Goal: Transaction & Acquisition: Purchase product/service

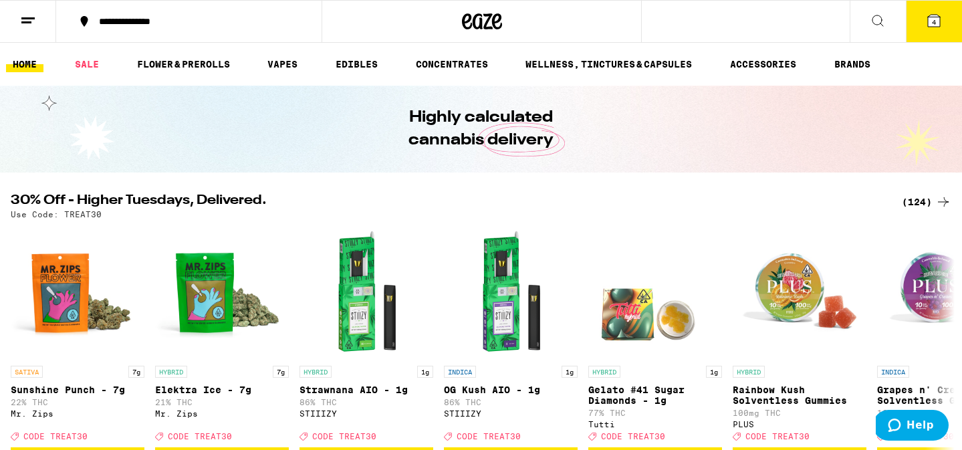
click at [927, 200] on div "(124)" at bounding box center [926, 202] width 49 height 16
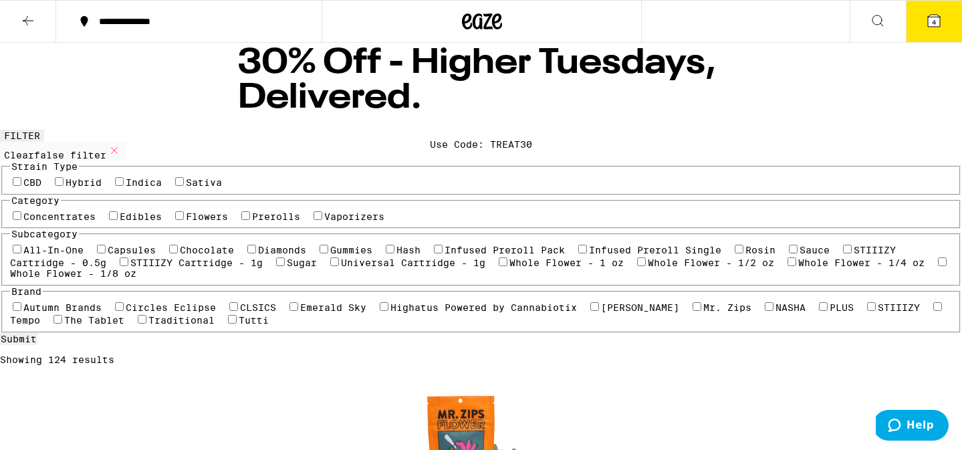
click at [140, 222] on label "Edibles" at bounding box center [141, 216] width 42 height 11
click at [118, 220] on input "Edibles" at bounding box center [113, 215] width 9 height 9
checkbox input "true"
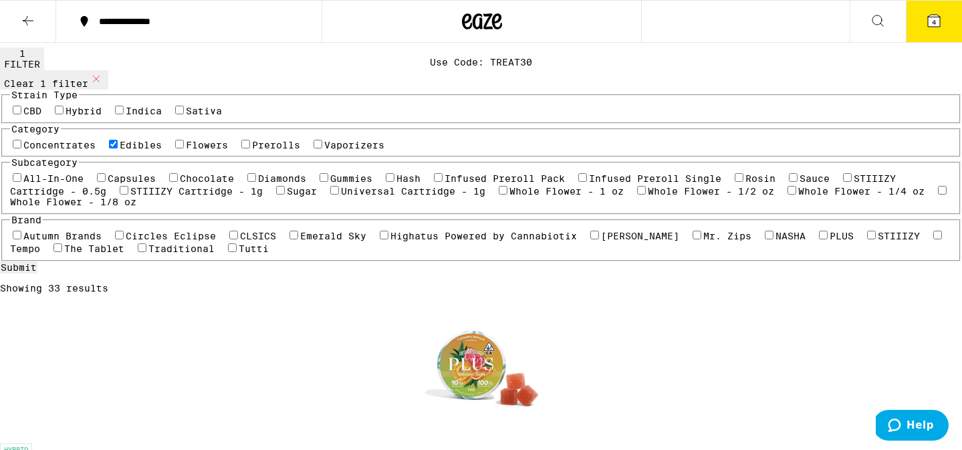
scroll to position [84, 0]
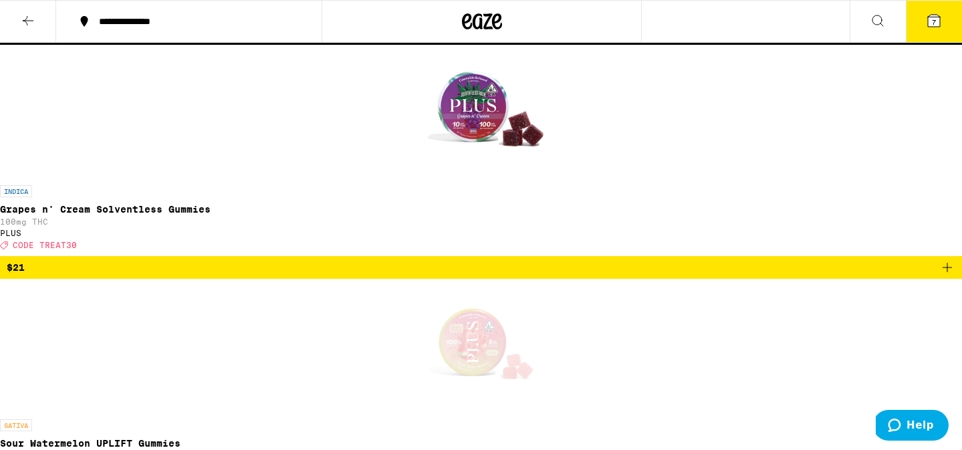
scroll to position [575, 0]
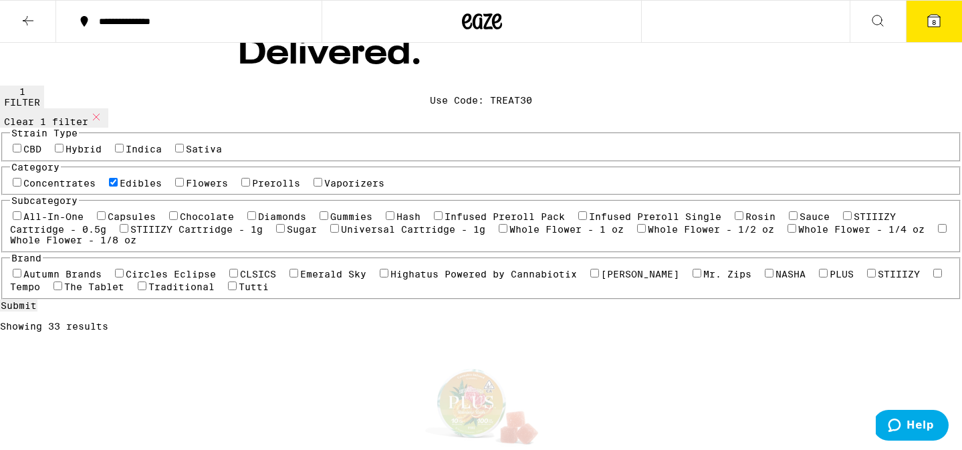
scroll to position [49, 0]
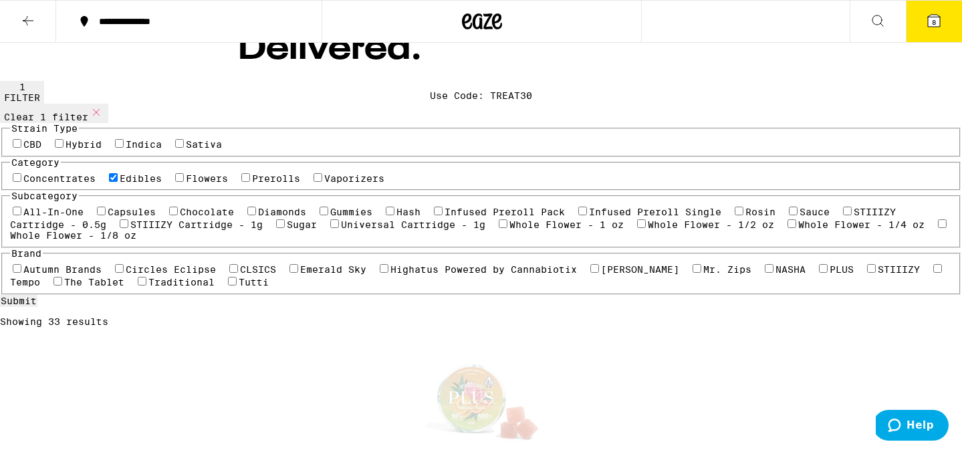
click at [935, 15] on icon at bounding box center [934, 21] width 12 height 12
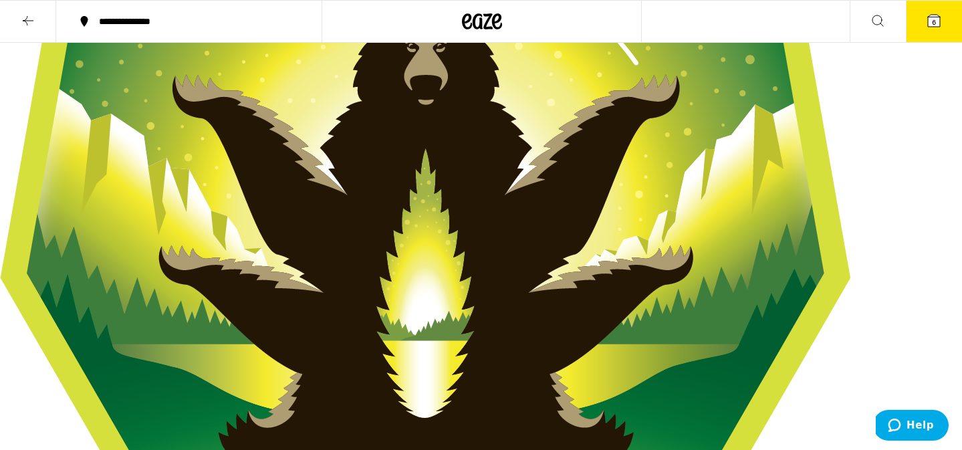
scroll to position [247, 0]
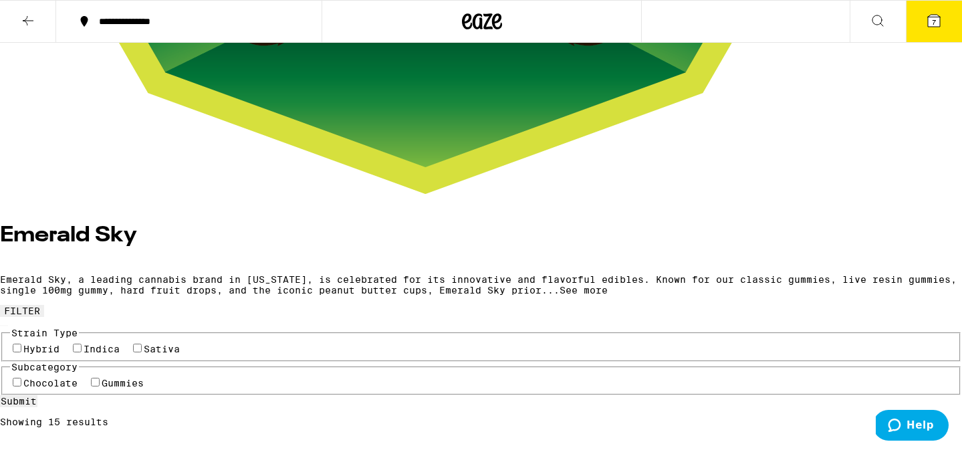
scroll to position [682, 0]
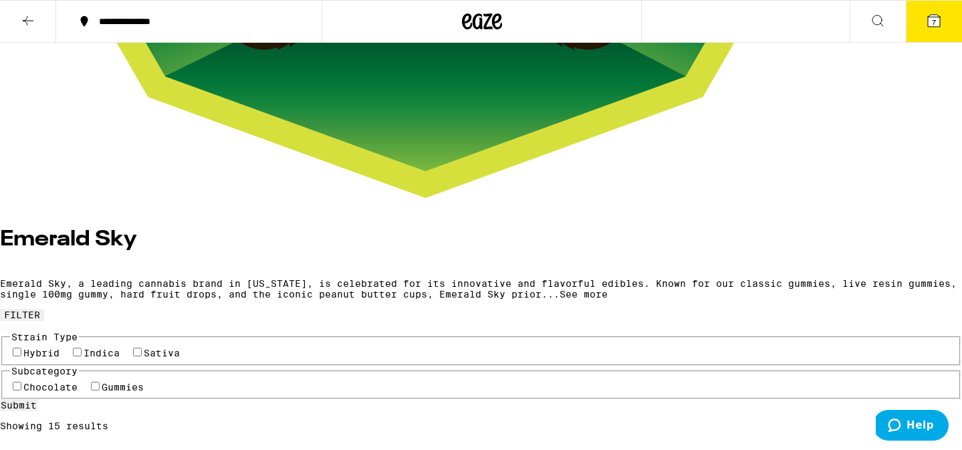
click at [932, 4] on button "7" at bounding box center [934, 21] width 56 height 41
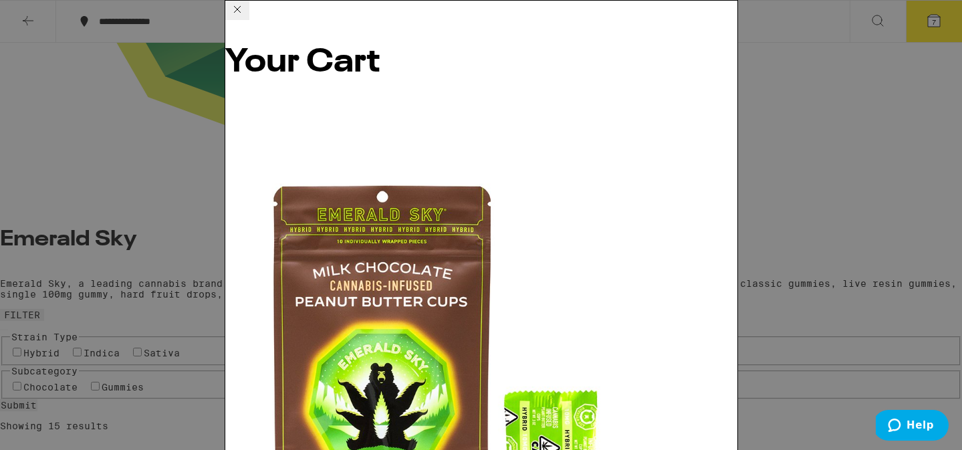
scroll to position [407, 0]
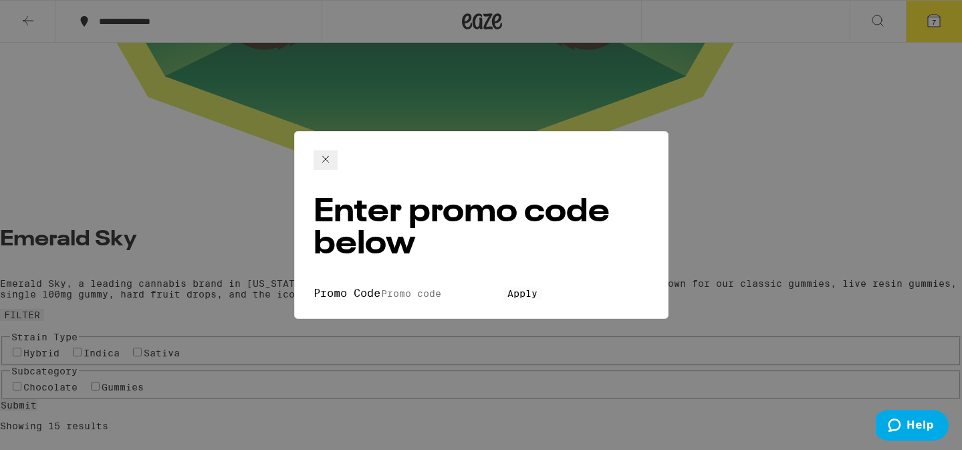
click at [381, 288] on input "Promo Code" at bounding box center [442, 294] width 123 height 12
type input "treat30"
click at [508, 288] on span "Apply" at bounding box center [523, 293] width 30 height 11
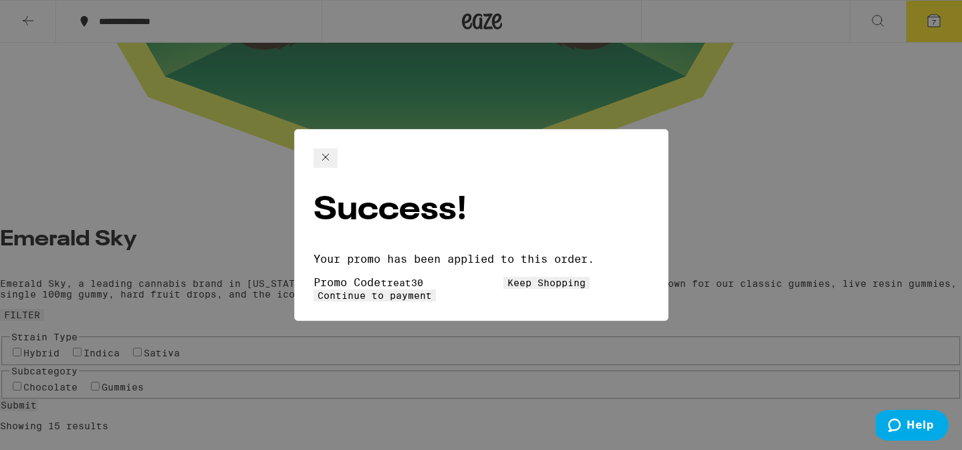
click at [436, 290] on button "Continue to payment" at bounding box center [375, 296] width 122 height 12
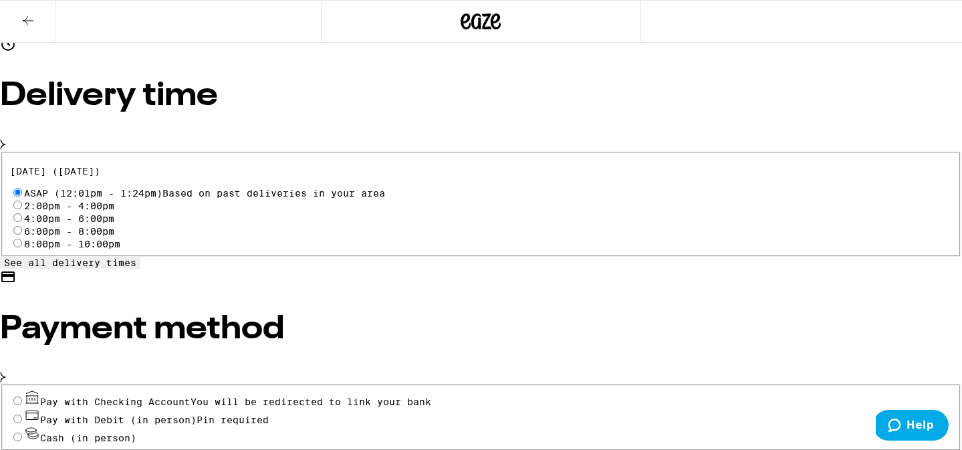
scroll to position [396, 0]
click at [22, 414] on input "Pay with Debit (in person) Pin required" at bounding box center [17, 418] width 9 height 9
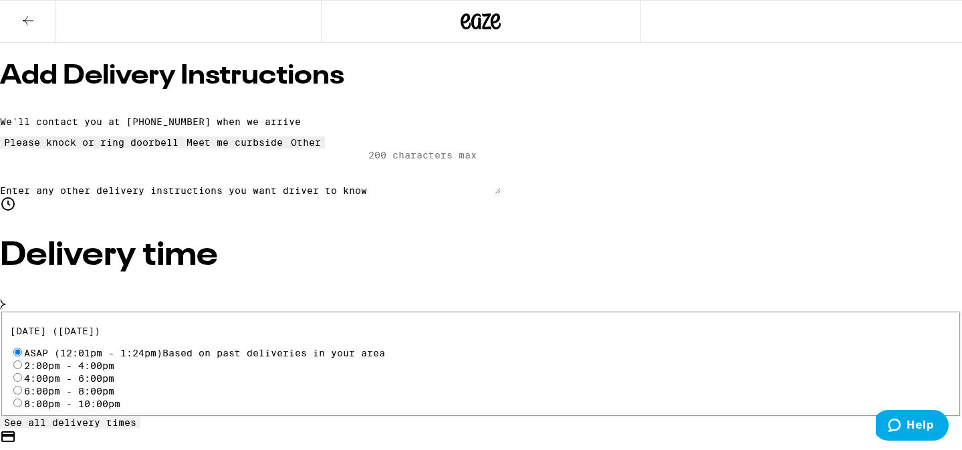
scroll to position [316, 0]
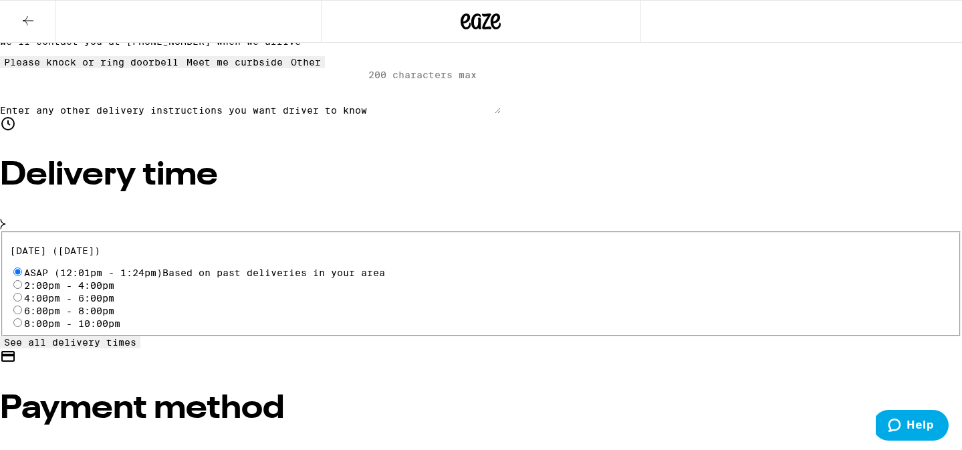
radio input "true"
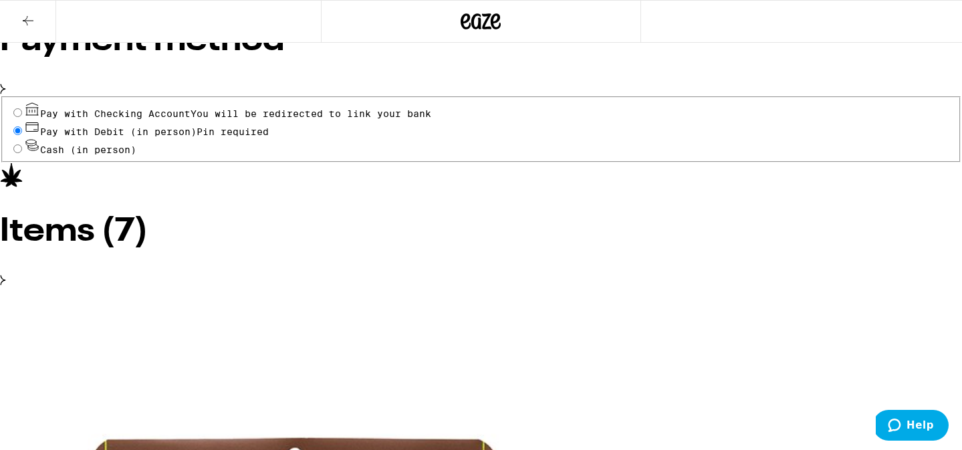
scroll to position [688, 0]
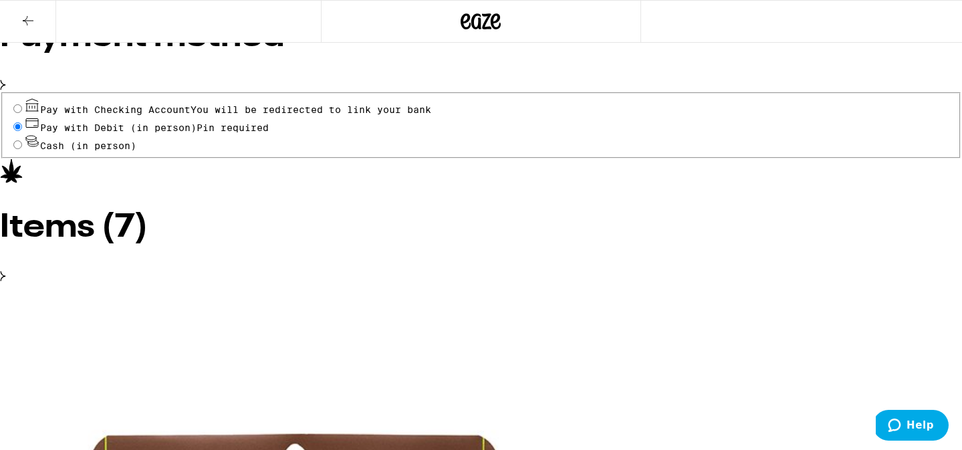
click at [6, 271] on icon at bounding box center [3, 276] width 6 height 11
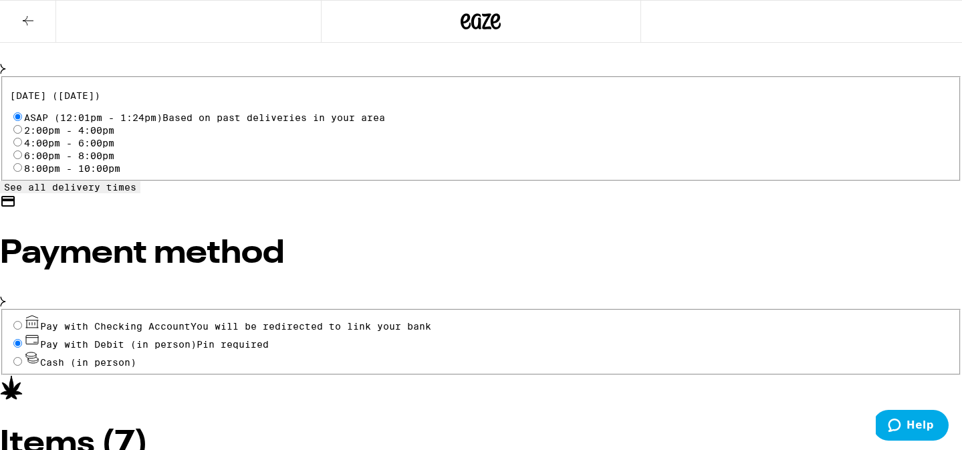
scroll to position [350, 0]
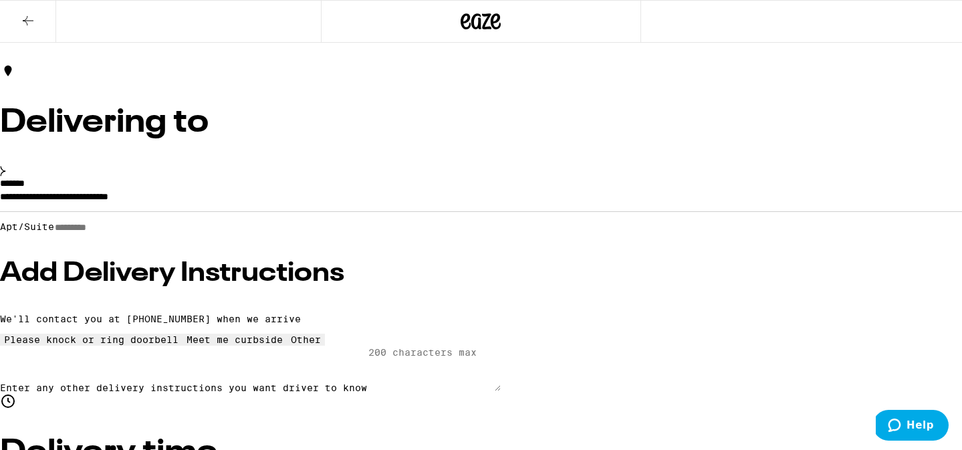
scroll to position [0, 0]
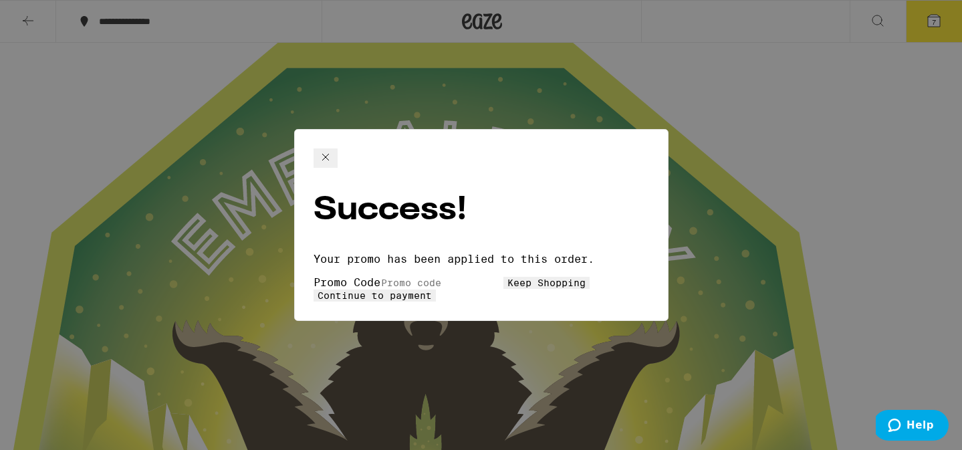
click at [334, 165] on icon at bounding box center [326, 157] width 16 height 16
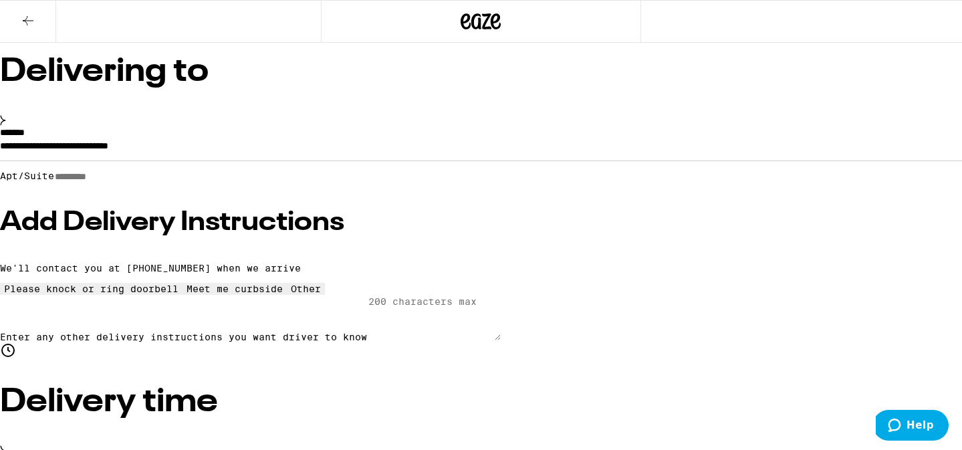
scroll to position [88, 0]
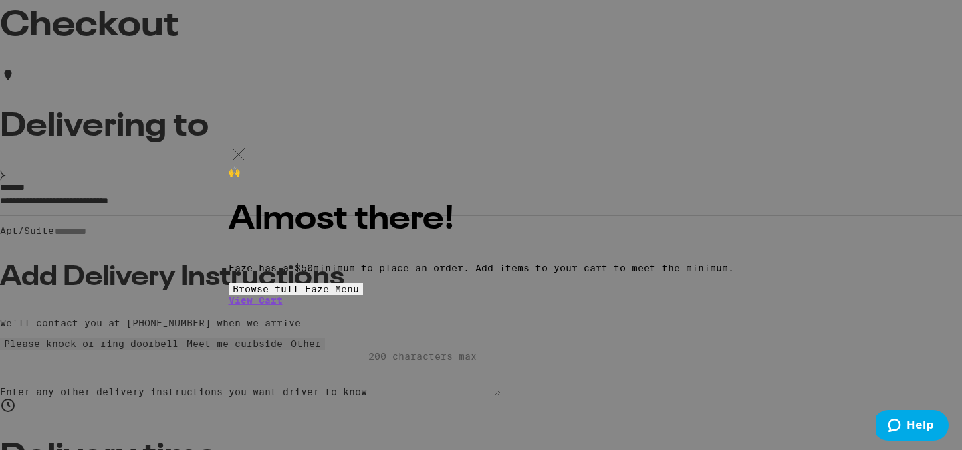
scroll to position [130, 0]
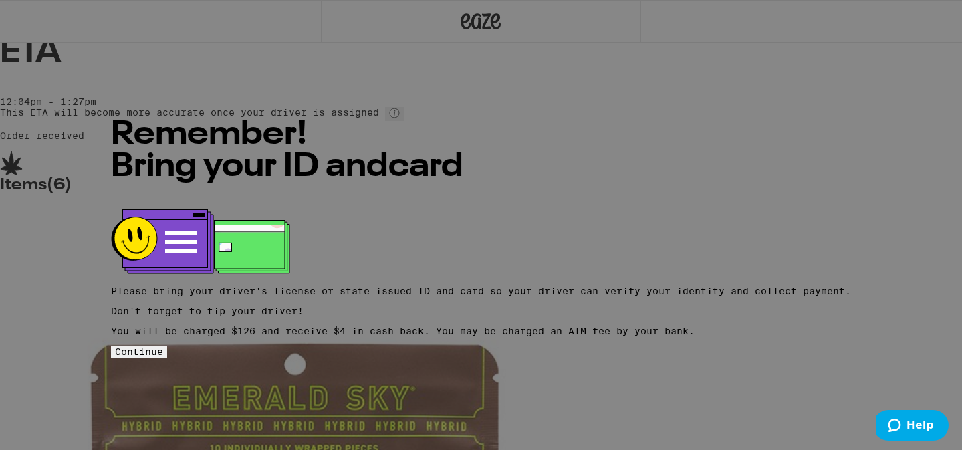
click at [163, 353] on span "Continue" at bounding box center [139, 351] width 48 height 11
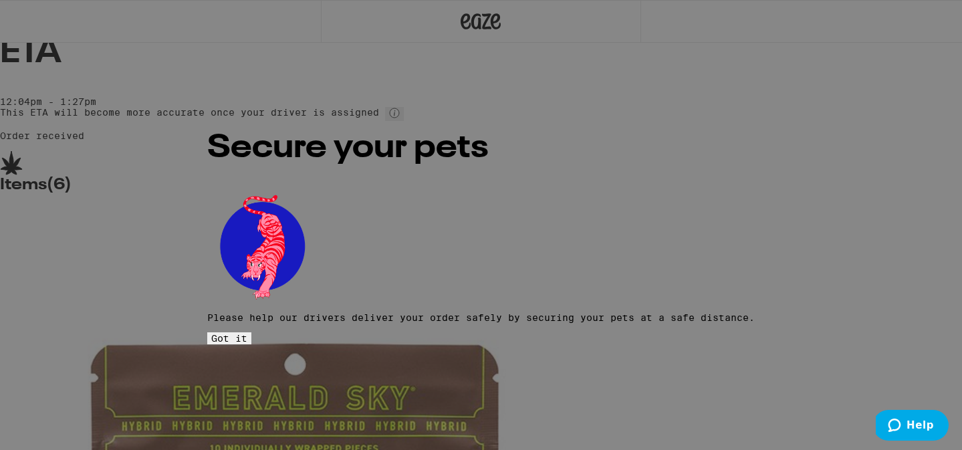
click at [247, 333] on span "Got it" at bounding box center [229, 338] width 36 height 11
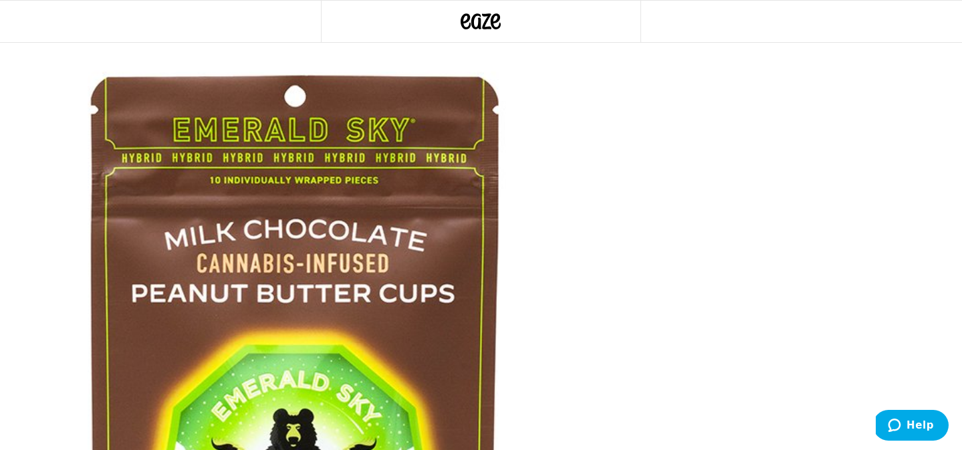
scroll to position [285, 0]
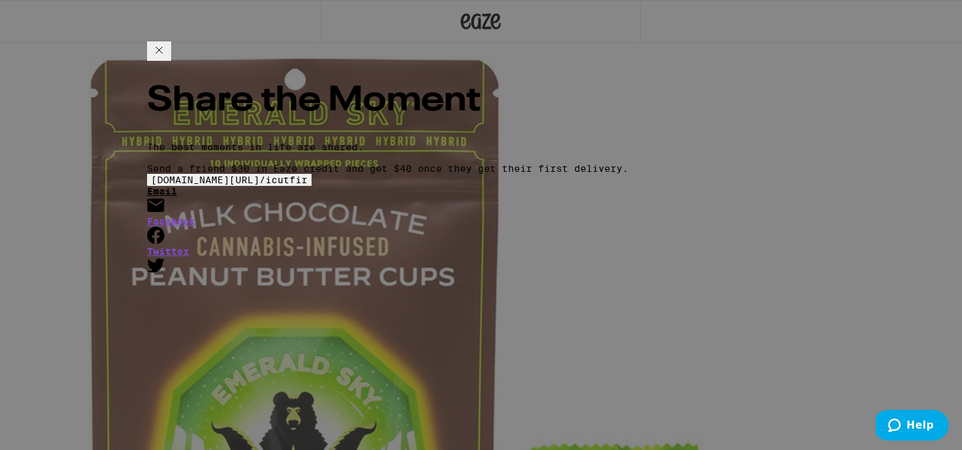
click at [621, 216] on link "Email" at bounding box center [481, 201] width 669 height 30
click at [308, 175] on span "[DOMAIN_NAME][URL] / icutfir" at bounding box center [229, 180] width 156 height 11
click at [167, 58] on icon at bounding box center [159, 50] width 16 height 16
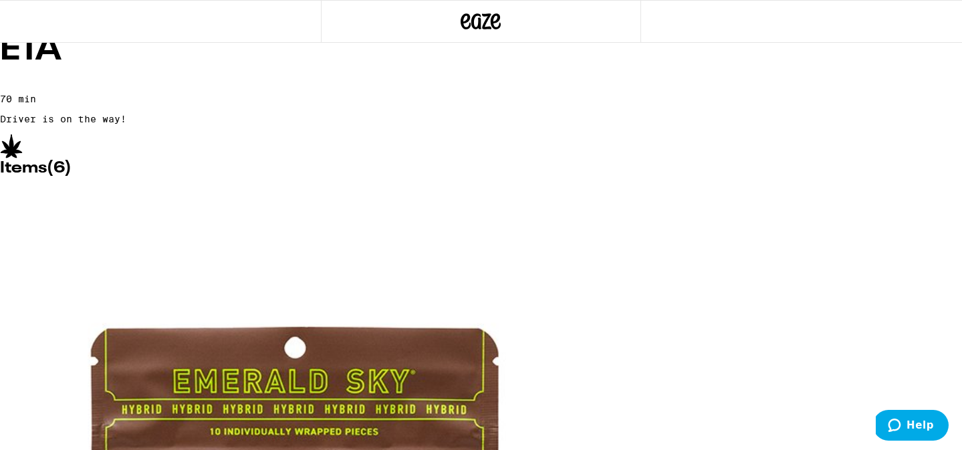
scroll to position [0, 0]
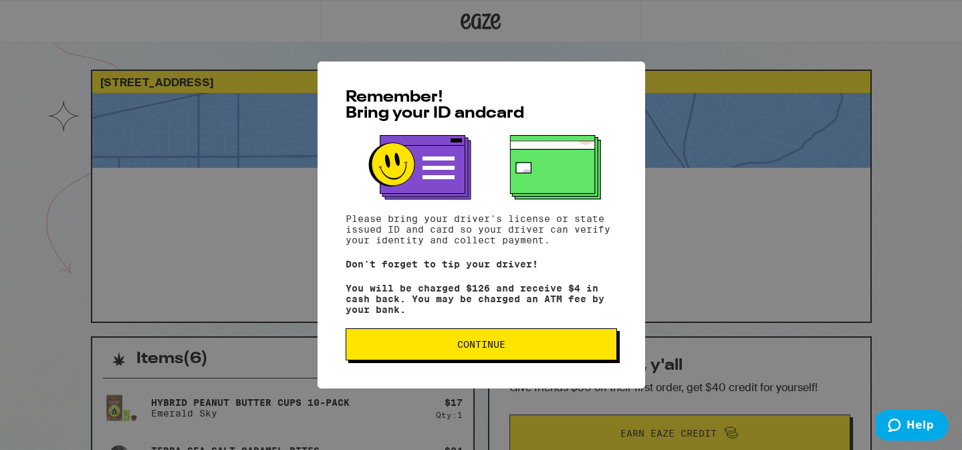
click at [447, 356] on button "Continue" at bounding box center [482, 344] width 272 height 32
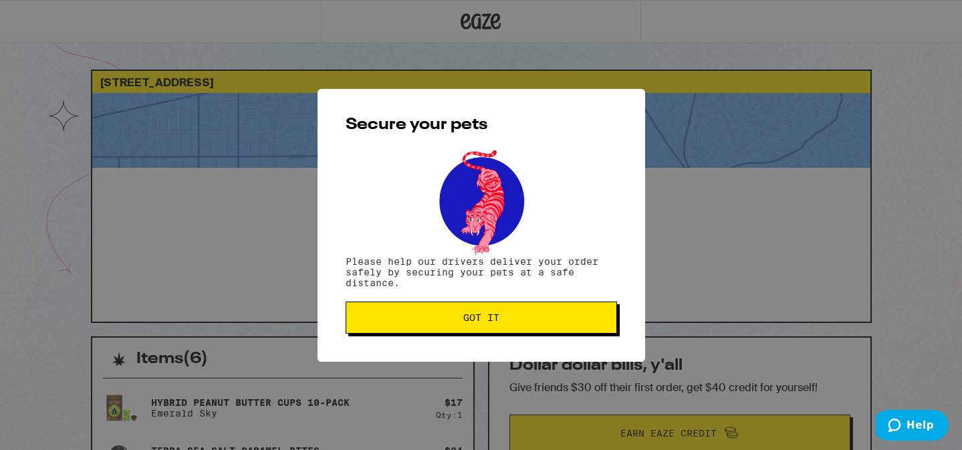
click at [453, 322] on span "Got it" at bounding box center [481, 317] width 249 height 9
